Goal: Book appointment/travel/reservation

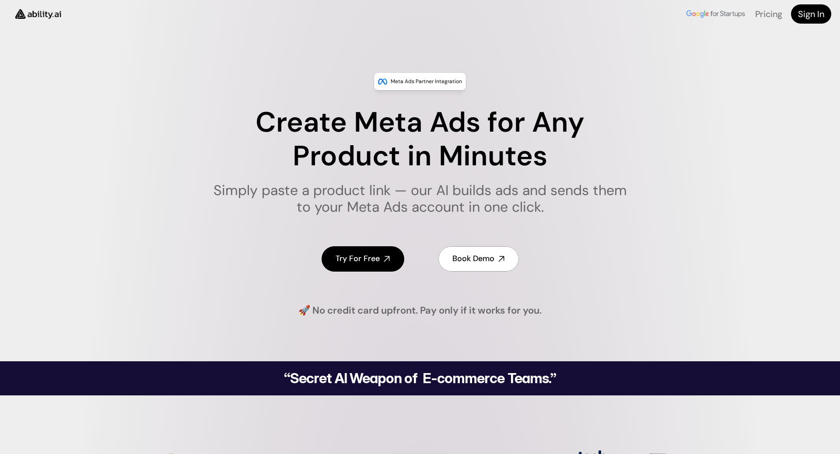
click at [460, 255] on h4 "Book Demo" at bounding box center [473, 258] width 42 height 11
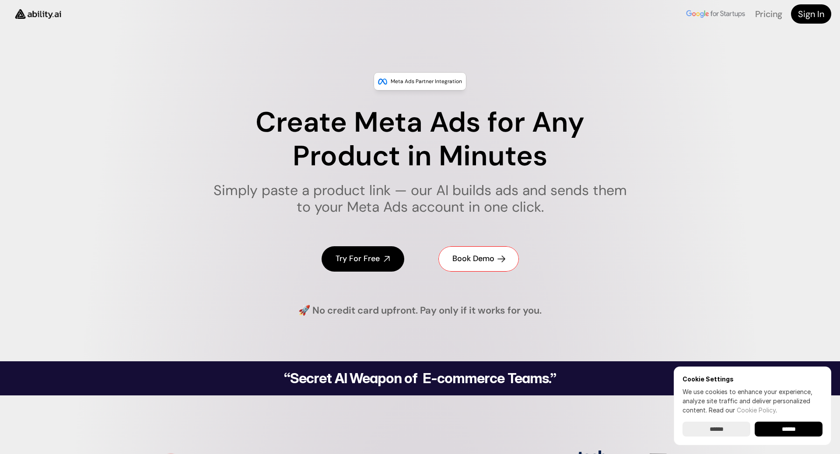
click at [475, 258] on h4 "Book Demo" at bounding box center [473, 258] width 42 height 11
click at [606, 244] on div "Try For Free Book Demo" at bounding box center [419, 258] width 437 height 59
click at [560, 253] on div "Try For Free Book Demo" at bounding box center [419, 258] width 437 height 59
click at [468, 260] on h4 "Book Demo" at bounding box center [464, 258] width 42 height 11
click at [560, 239] on div "Try For Free Book Demo" at bounding box center [419, 258] width 437 height 59
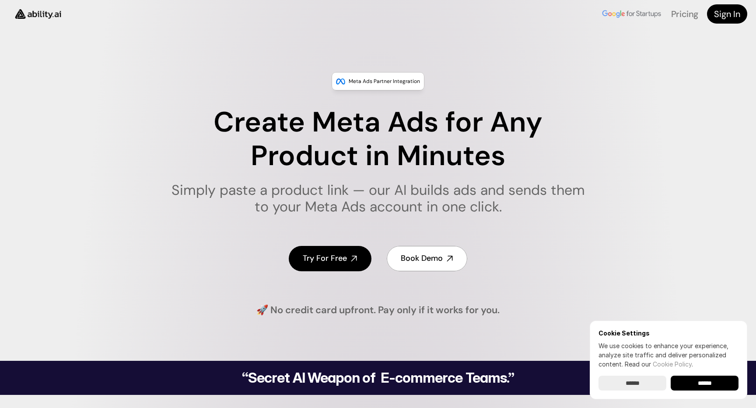
click at [637, 230] on div "Meta Ads Partner Integration Create Meta Ads for Any Product in Minutes Simply …" at bounding box center [378, 194] width 756 height 245
